Goal: Task Accomplishment & Management: Manage account settings

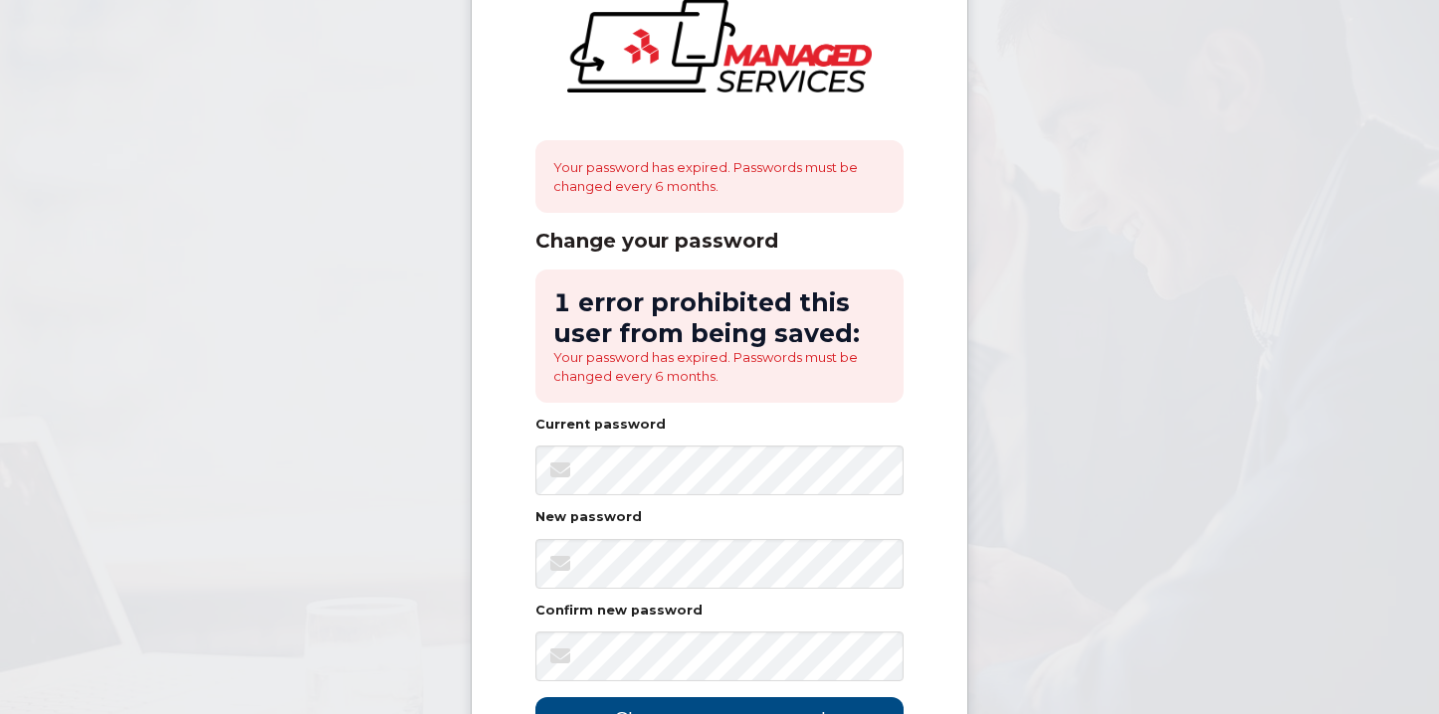
scroll to position [99, 0]
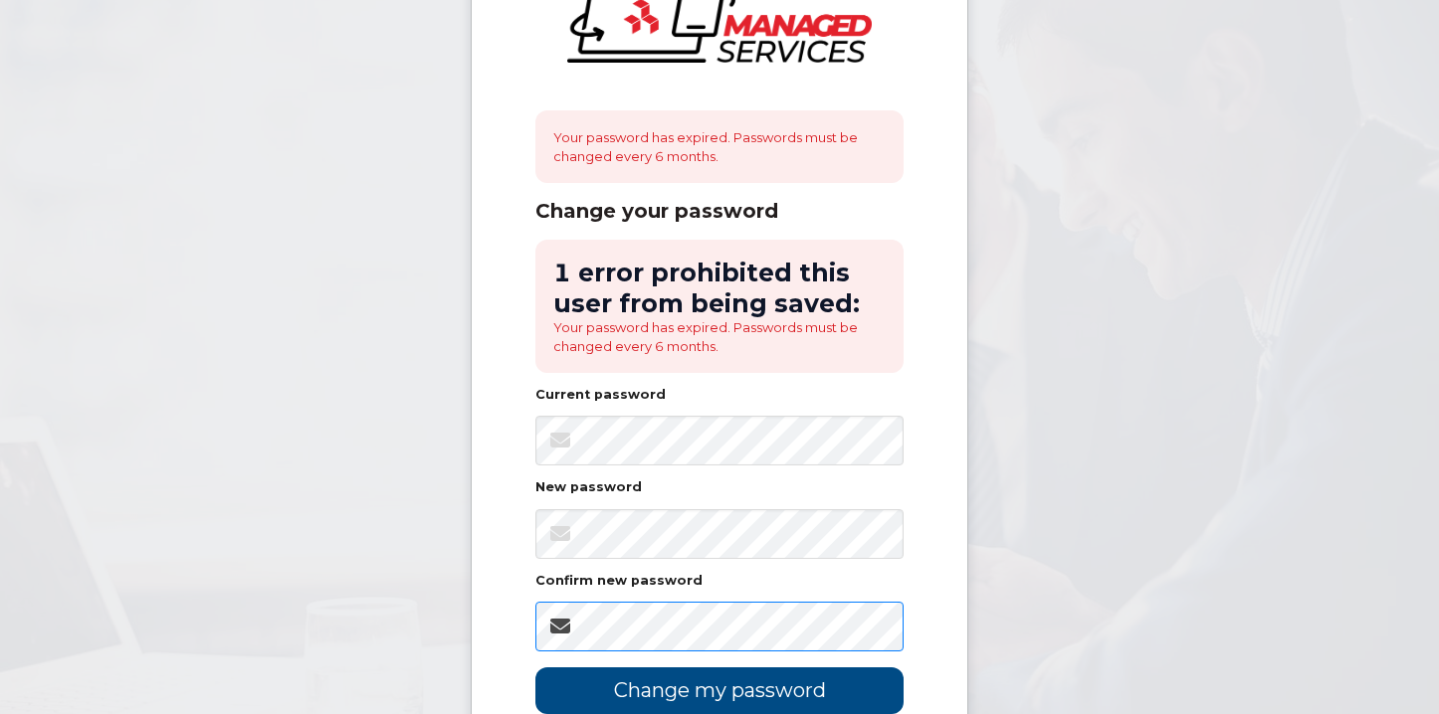
click at [535, 668] on input "Change my password" at bounding box center [719, 691] width 368 height 47
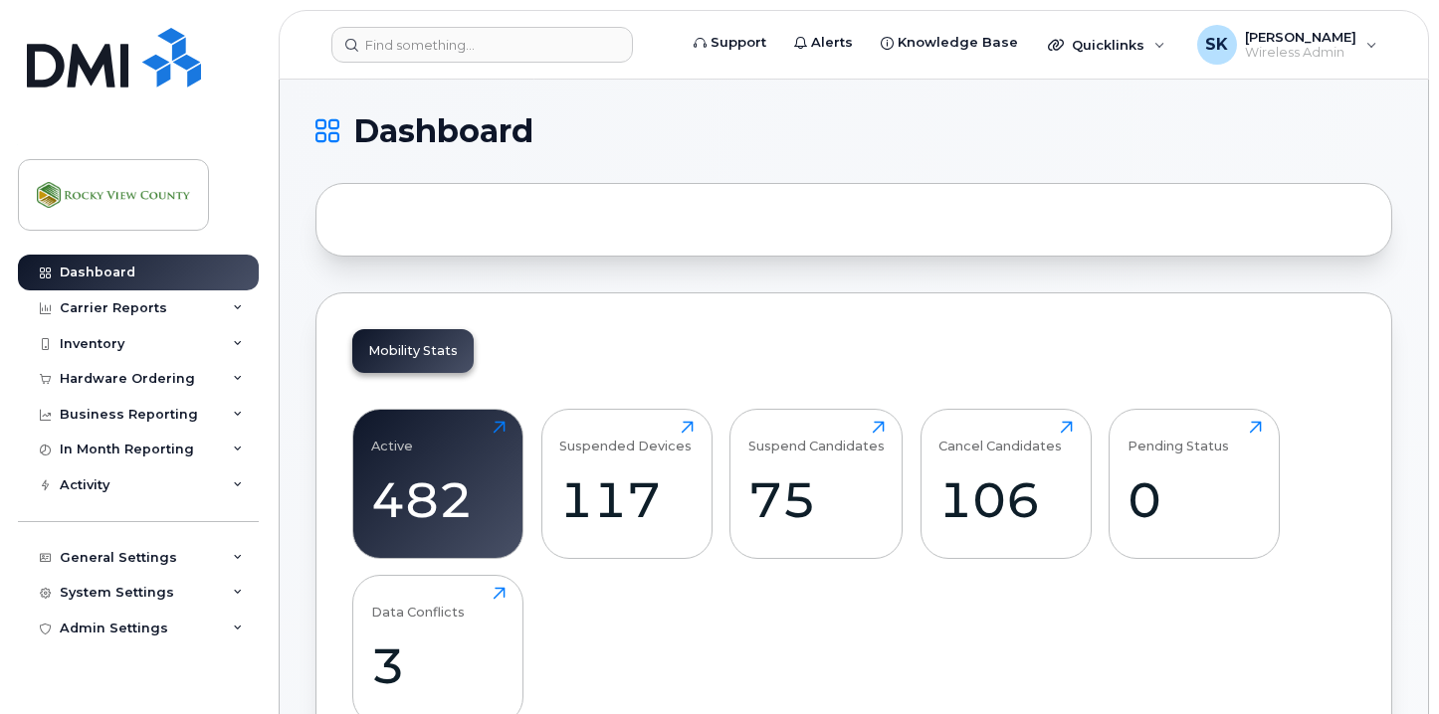
click at [1054, 348] on div "Mobility Stats Active 482 Click to view more Suspended Devices 117 Click to vie…" at bounding box center [853, 543] width 1076 height 503
